Goal: Task Accomplishment & Management: Complete application form

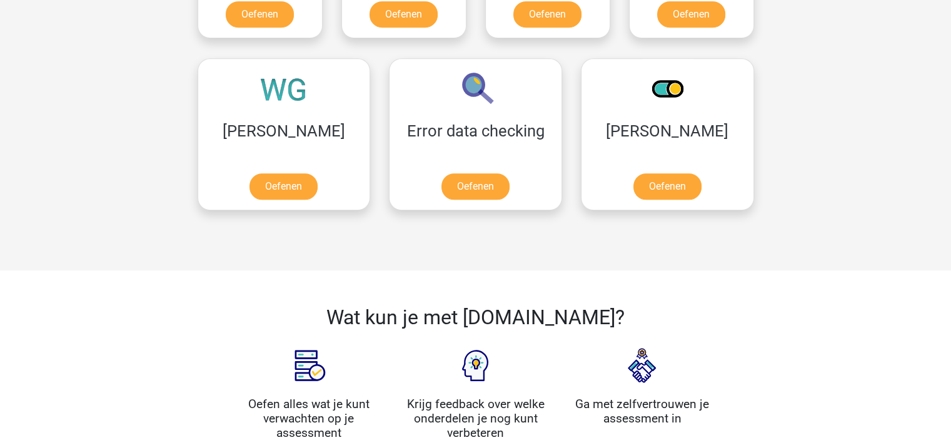
scroll to position [1063, 0]
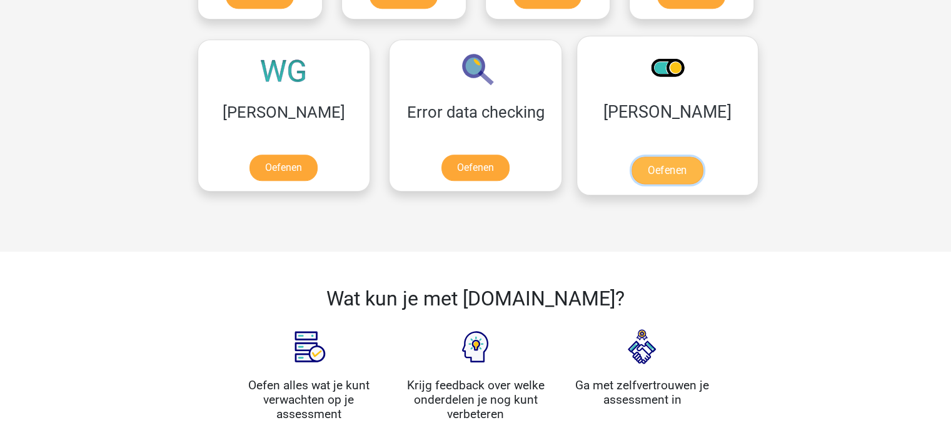
click at [632, 166] on link "Oefenen" at bounding box center [667, 170] width 71 height 28
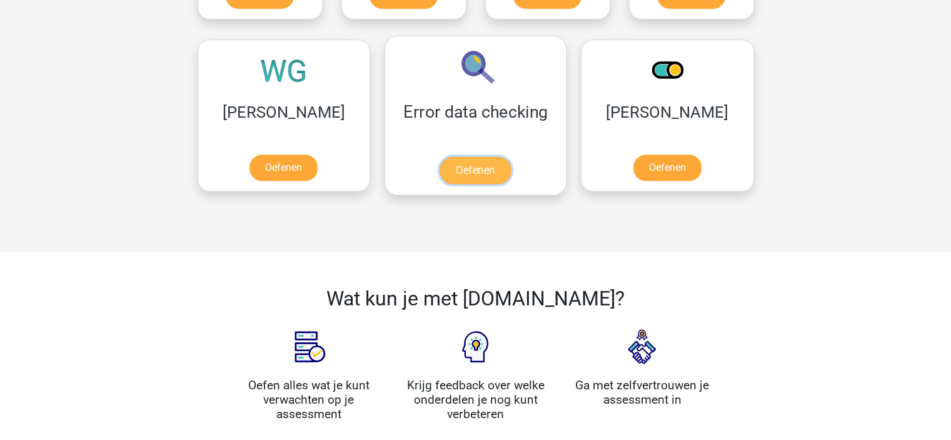
click at [440, 163] on link "Oefenen" at bounding box center [475, 170] width 71 height 28
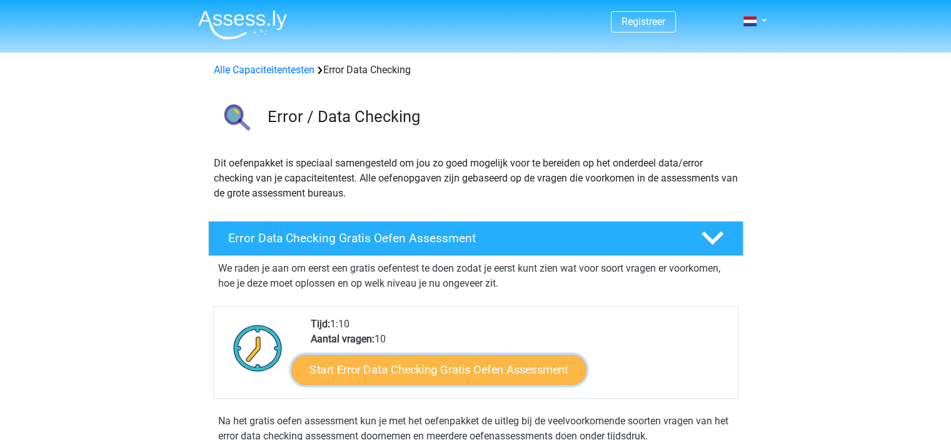
click at [419, 374] on link "Start Error Data Checking Gratis Oefen Assessment" at bounding box center [438, 370] width 295 height 30
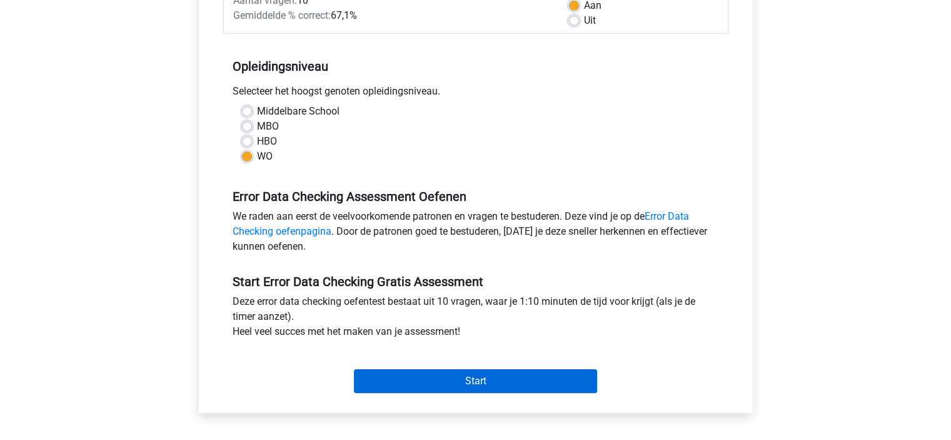
scroll to position [313, 0]
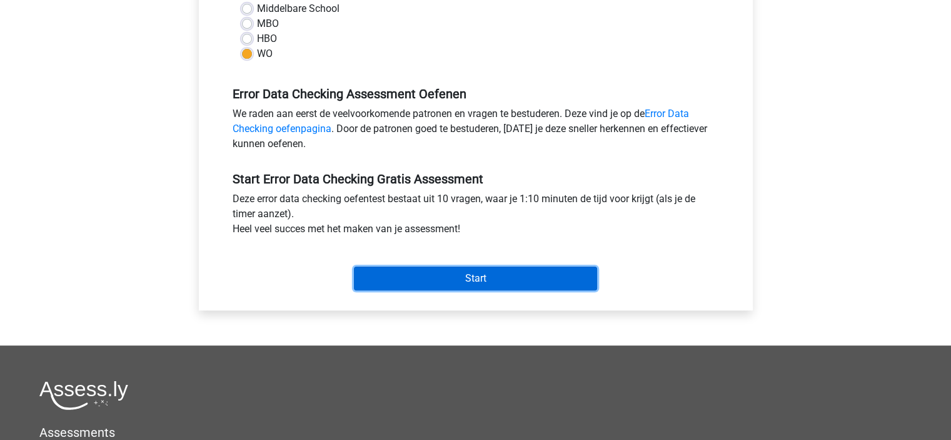
click at [535, 273] on input "Start" at bounding box center [475, 278] width 243 height 24
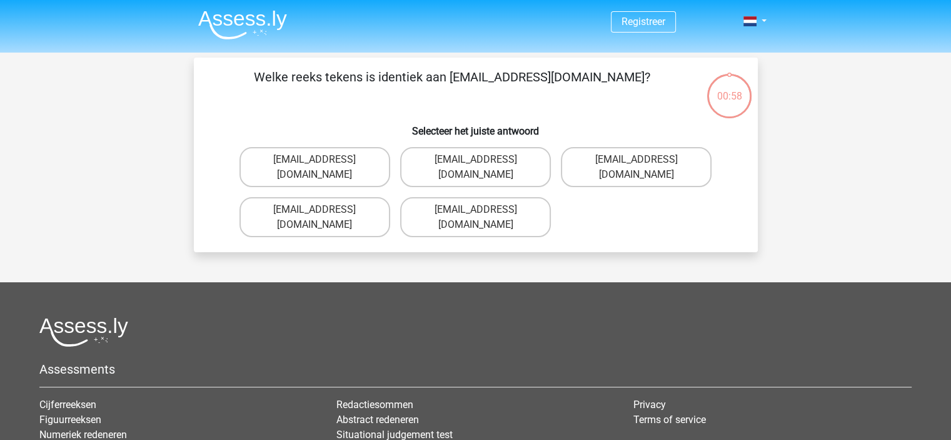
drag, startPoint x: 368, startPoint y: 161, endPoint x: 368, endPoint y: 215, distance: 54.4
click at [368, 215] on div "Welke reeks tekens is identiek aan Evie_Meade@jointmail.com.uk? Selecteer het j…" at bounding box center [476, 155] width 564 height 194
click at [536, 165] on label "Evie_Meade@jointmail.com.uk" at bounding box center [475, 167] width 151 height 40
click at [483, 165] on input "Evie_Meade@jointmail.com.uk" at bounding box center [479, 163] width 8 height 8
radio input "true"
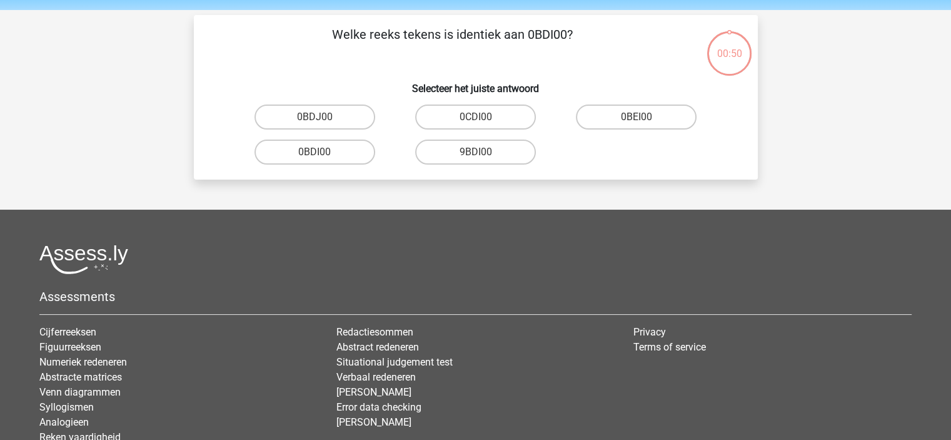
scroll to position [58, 0]
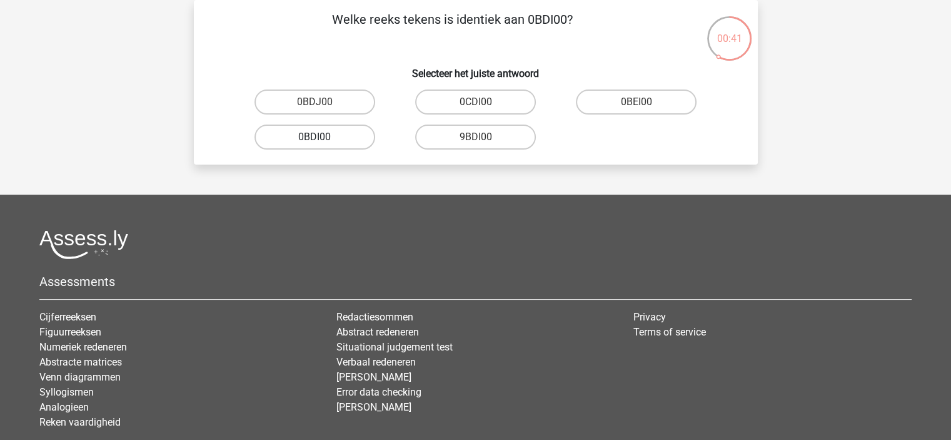
click at [326, 142] on label "0BDI00" at bounding box center [314, 136] width 121 height 25
click at [323, 142] on input "0BDI00" at bounding box center [319, 141] width 8 height 8
radio input "true"
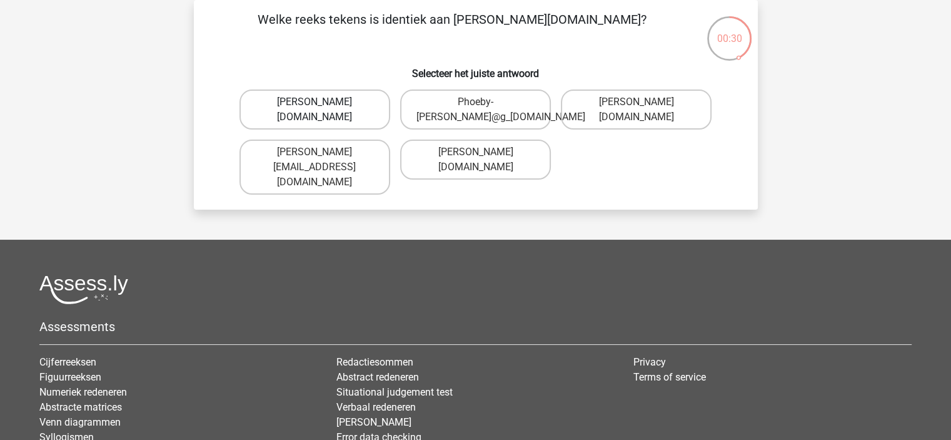
click at [334, 113] on label "Phoebe-Patterson@g_mail.gl" at bounding box center [314, 109] width 151 height 40
click at [323, 110] on input "Phoebe-Patterson@g_mail.gl" at bounding box center [319, 106] width 8 height 8
radio input "true"
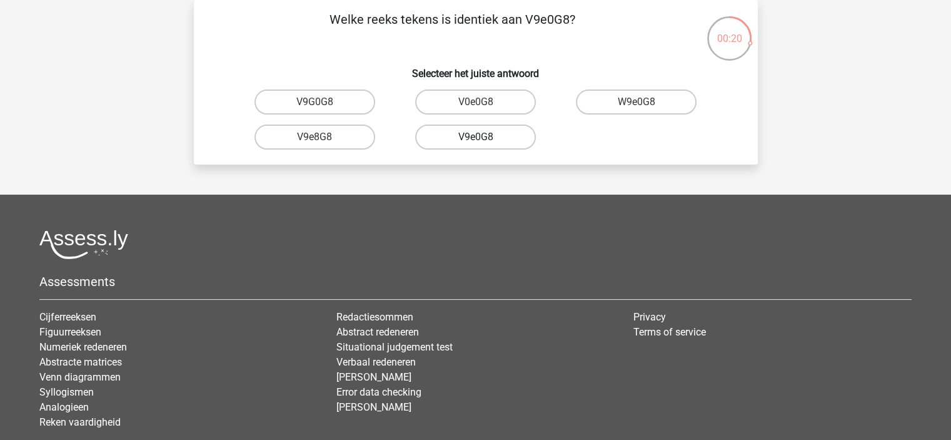
click at [500, 140] on label "V9e0G8" at bounding box center [475, 136] width 121 height 25
click at [483, 140] on input "V9e0G8" at bounding box center [479, 141] width 8 height 8
radio input "true"
click at [490, 134] on label "91O51S" at bounding box center [475, 136] width 121 height 25
click at [483, 137] on input "91O51S" at bounding box center [479, 141] width 8 height 8
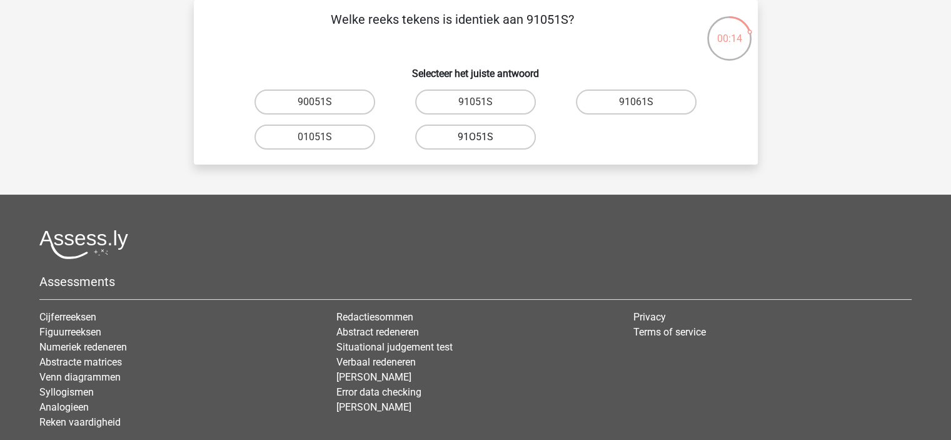
radio input "true"
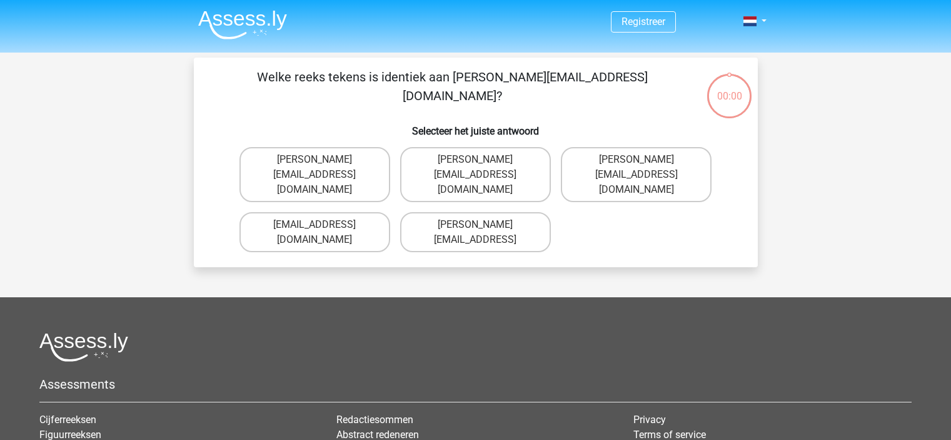
scroll to position [58, 0]
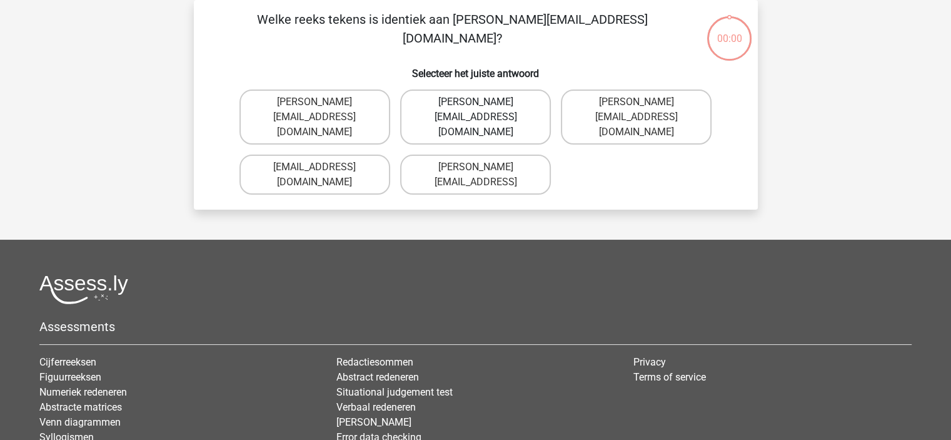
click at [511, 96] on label "[PERSON_NAME][EMAIL_ADDRESS][DOMAIN_NAME]" at bounding box center [475, 116] width 151 height 55
click at [483, 102] on input "Connor.Peterson@mailme.com" at bounding box center [479, 106] width 8 height 8
radio input "true"
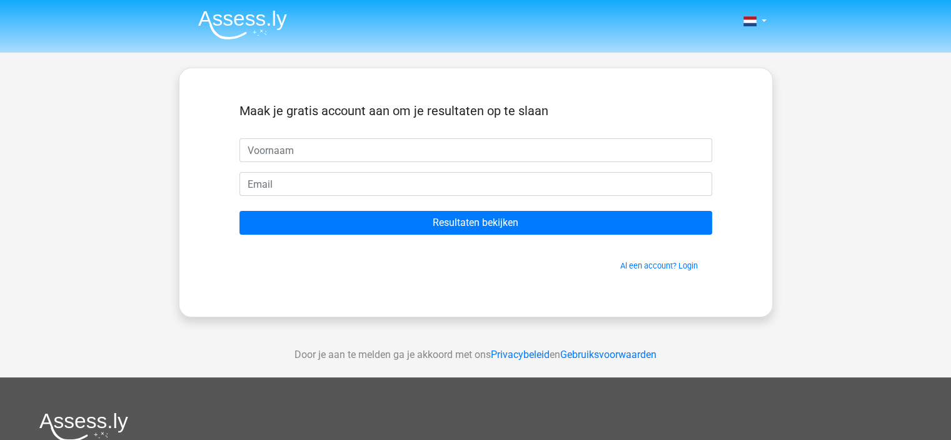
click at [307, 151] on input "text" at bounding box center [475, 150] width 473 height 24
type input "Veerle"
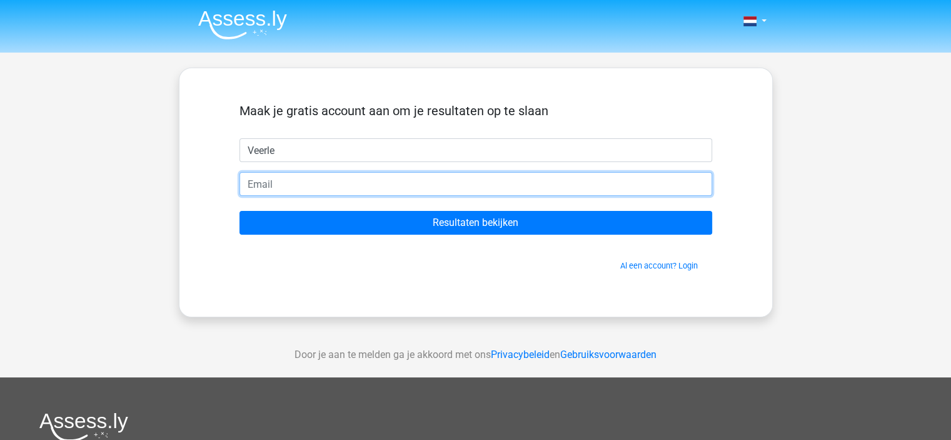
click at [300, 181] on input "email" at bounding box center [475, 184] width 473 height 24
type input "veerle.wiercx@vlaanderen.be"
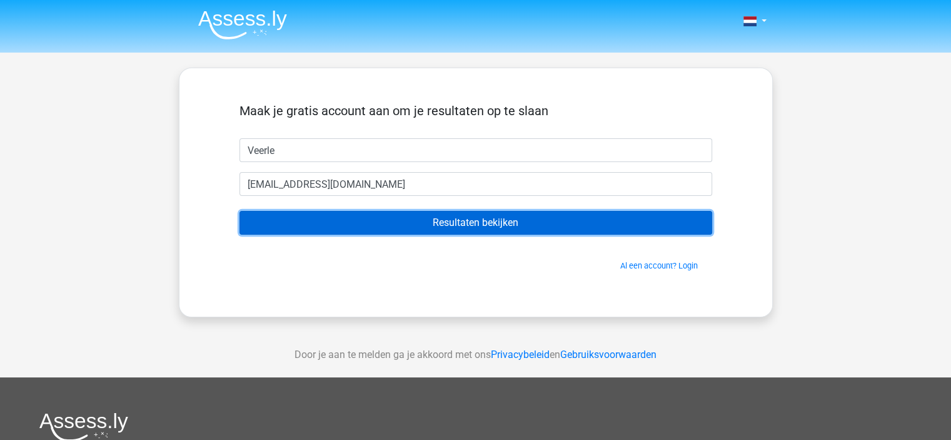
click at [470, 225] on input "Resultaten bekijken" at bounding box center [475, 223] width 473 height 24
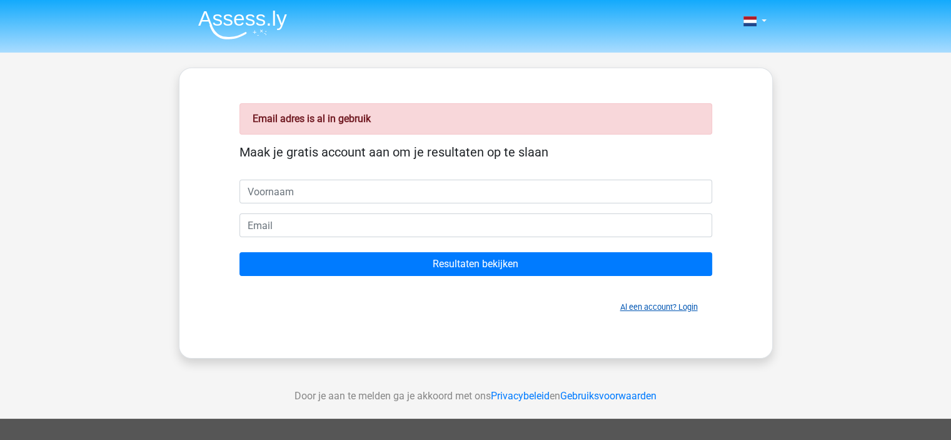
click at [663, 303] on link "Al een account? Login" at bounding box center [659, 306] width 78 height 9
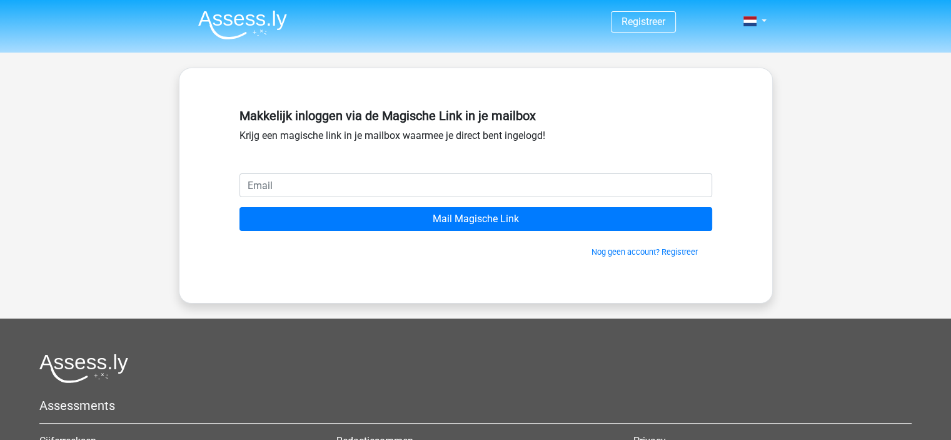
click at [325, 180] on input "email" at bounding box center [475, 185] width 473 height 24
type input "[EMAIL_ADDRESS][DOMAIN_NAME]"
click at [645, 249] on link "Nog geen account? Registreer" at bounding box center [645, 251] width 106 height 9
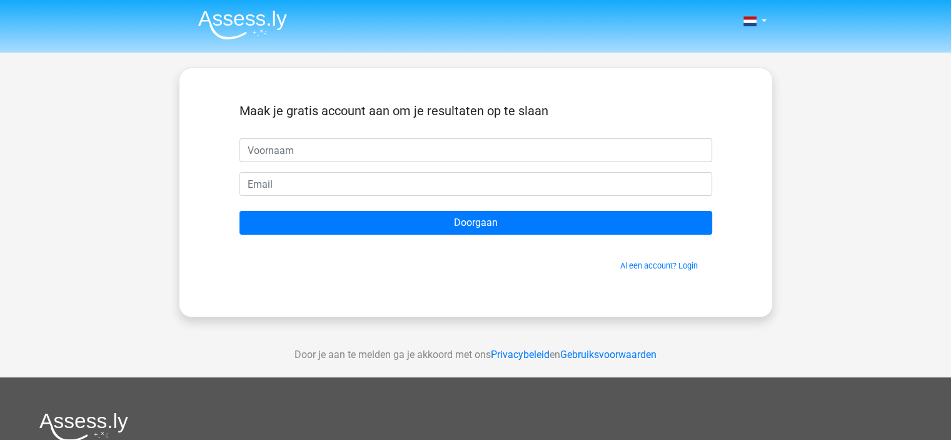
click at [321, 151] on input "text" at bounding box center [475, 150] width 473 height 24
type input "Veerle"
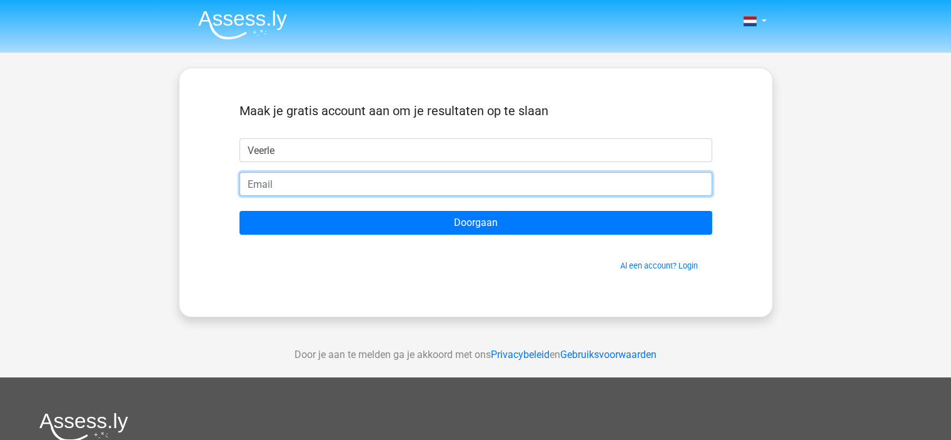
click at [319, 186] on input "email" at bounding box center [475, 184] width 473 height 24
type input "[EMAIL_ADDRESS][DOMAIN_NAME]"
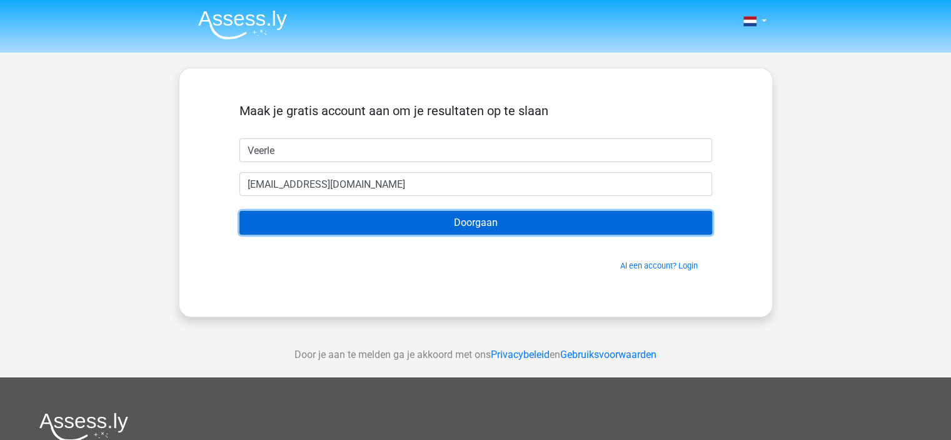
click at [501, 222] on input "Doorgaan" at bounding box center [475, 223] width 473 height 24
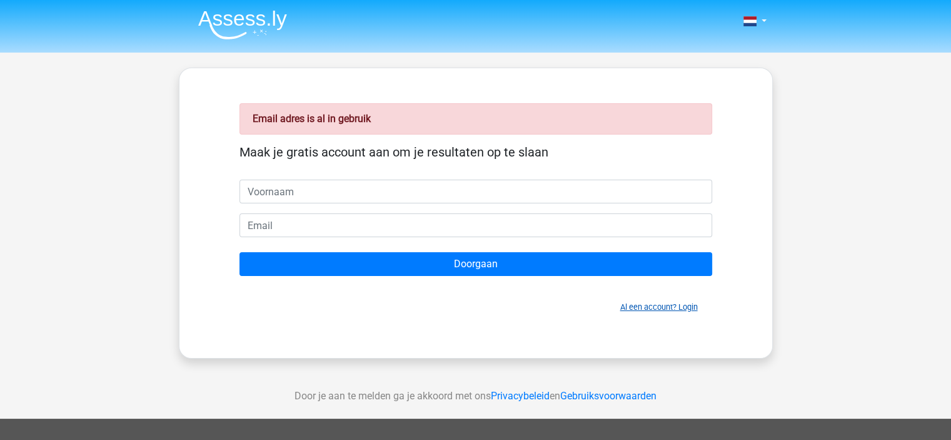
click at [679, 304] on link "Al een account? Login" at bounding box center [659, 306] width 78 height 9
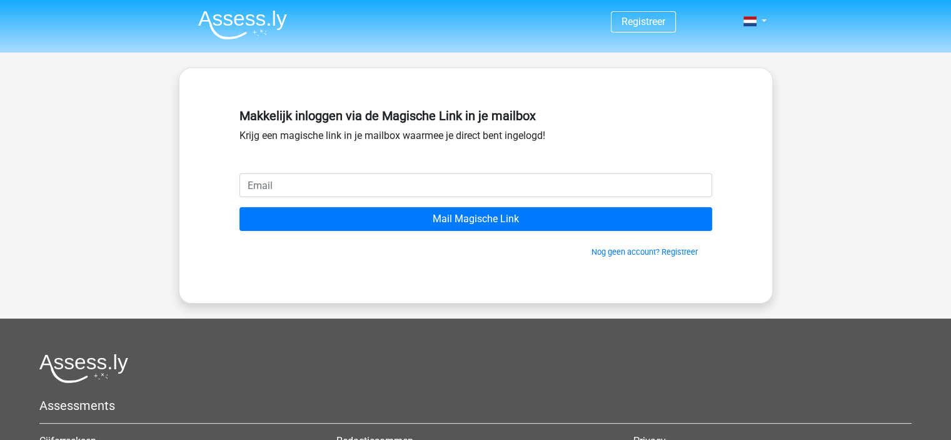
click at [345, 175] on input "email" at bounding box center [475, 185] width 473 height 24
type input "[EMAIL_ADDRESS][DOMAIN_NAME]"
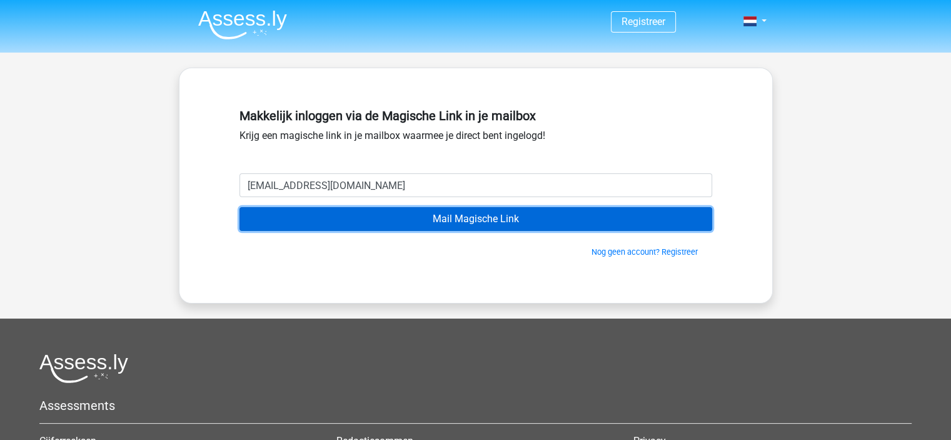
click at [527, 219] on input "Mail Magische Link" at bounding box center [475, 219] width 473 height 24
